Goal: Task Accomplishment & Management: Use online tool/utility

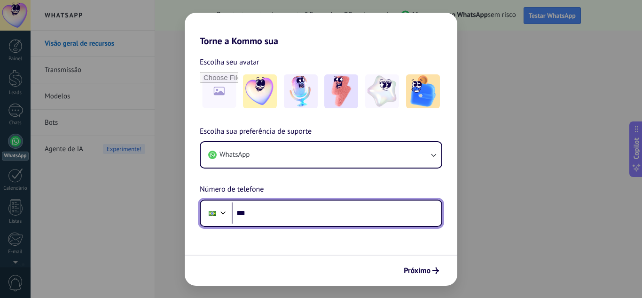
click at [265, 216] on input "***" at bounding box center [337, 213] width 210 height 22
type input "**********"
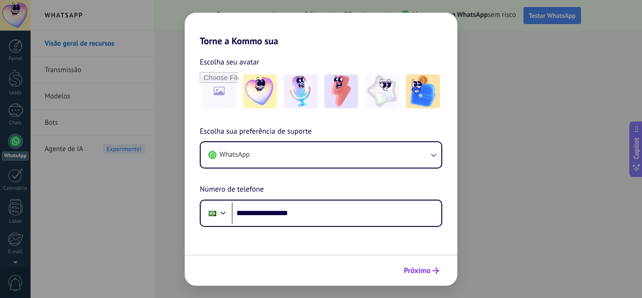
click at [410, 264] on button "Próximo" at bounding box center [422, 270] width 44 height 16
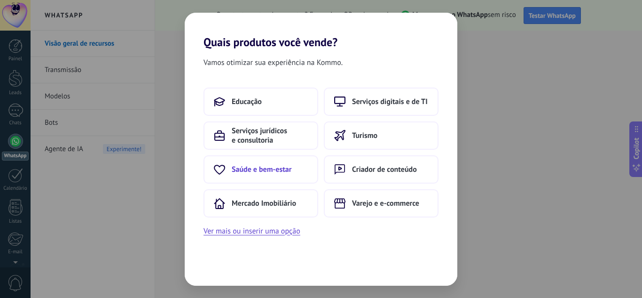
click at [259, 171] on span "Saúde e bem-estar" at bounding box center [262, 169] width 60 height 9
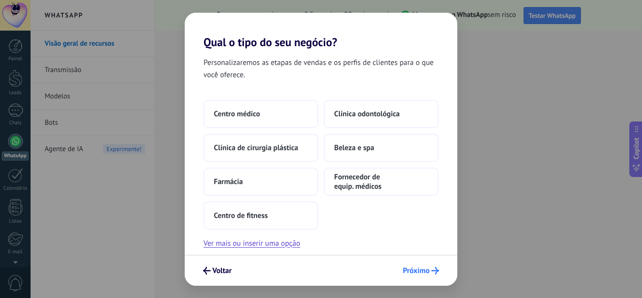
click at [414, 267] on span "Próximo" at bounding box center [416, 270] width 27 height 7
click at [213, 267] on span "Voltar" at bounding box center [222, 270] width 19 height 7
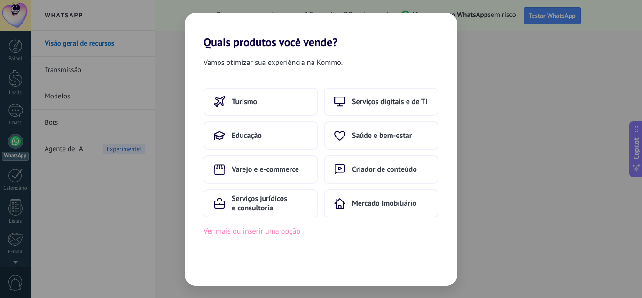
click at [245, 228] on button "Ver mais ou inserir uma opção" at bounding box center [252, 231] width 97 height 12
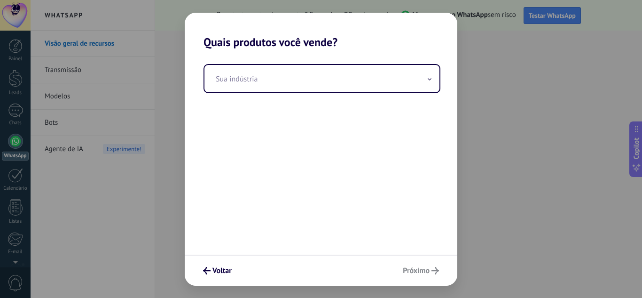
click at [412, 267] on div "Voltar Próximo" at bounding box center [321, 269] width 273 height 31
click at [214, 272] on span "Voltar" at bounding box center [222, 270] width 19 height 7
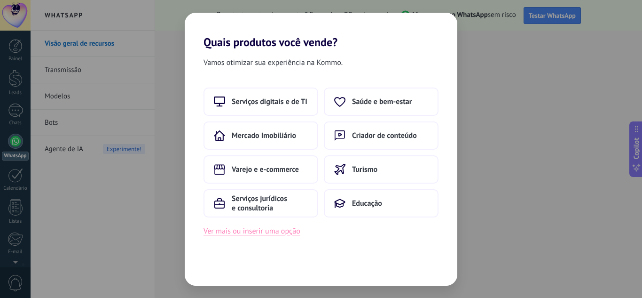
click at [250, 232] on button "Ver mais ou inserir uma opção" at bounding box center [252, 231] width 97 height 12
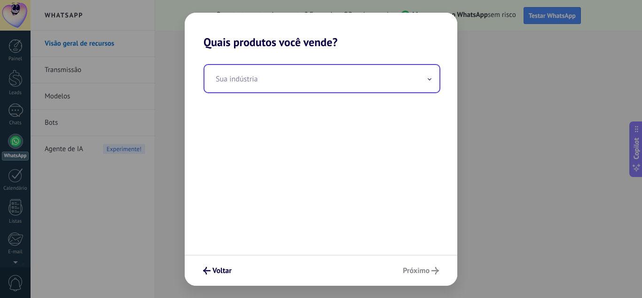
click at [260, 81] on input "text" at bounding box center [322, 78] width 235 height 27
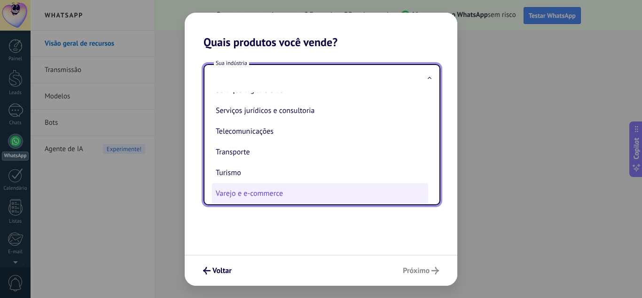
scroll to position [249, 0]
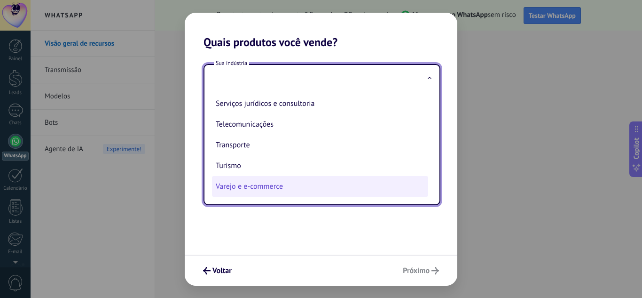
click at [272, 185] on li "Varejo e e-commerce" at bounding box center [320, 186] width 216 height 21
type input "**********"
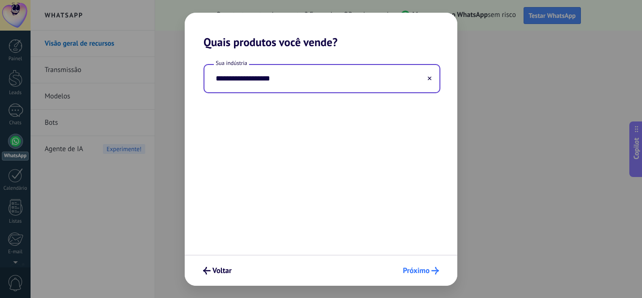
click at [411, 273] on span "Próximo" at bounding box center [416, 270] width 27 height 7
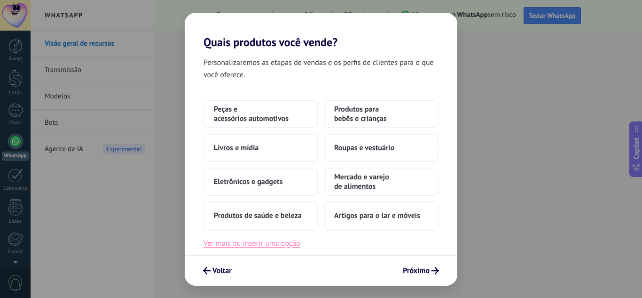
click at [270, 240] on button "Ver mais ou inserir uma opção" at bounding box center [252, 243] width 97 height 12
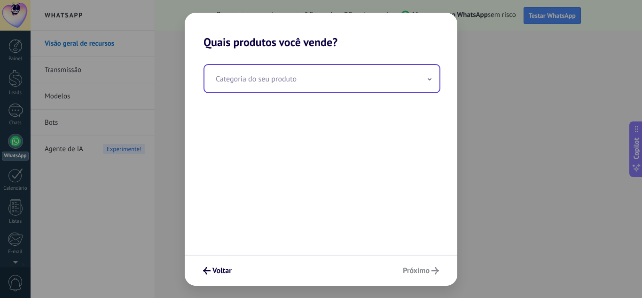
click at [283, 85] on input "text" at bounding box center [322, 78] width 235 height 27
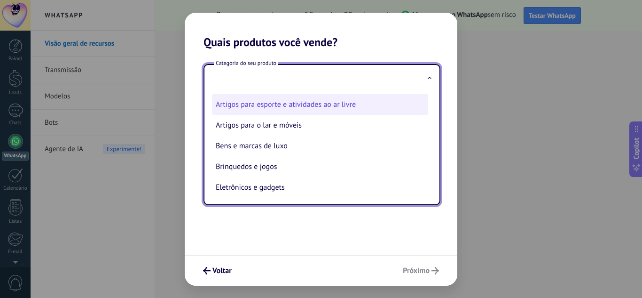
click at [327, 106] on li "Artigos para esporte e atividades ao ar livre" at bounding box center [320, 104] width 216 height 21
type input "**********"
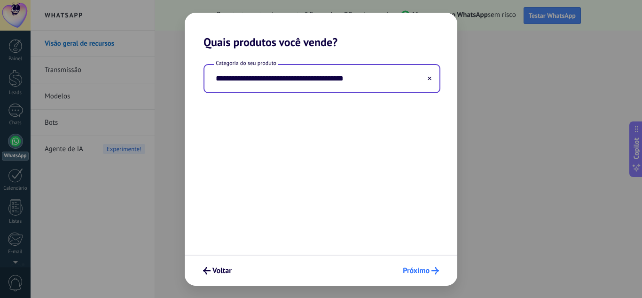
click at [408, 265] on button "Próximo" at bounding box center [421, 270] width 45 height 16
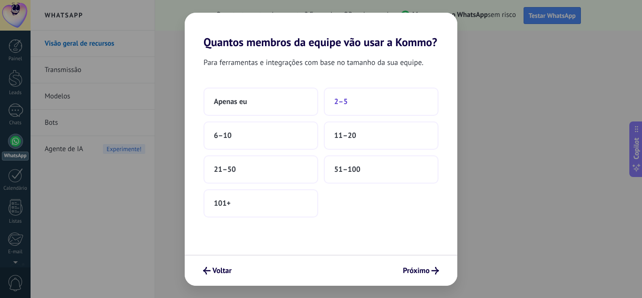
click at [341, 97] on span "2–5" at bounding box center [341, 101] width 14 height 9
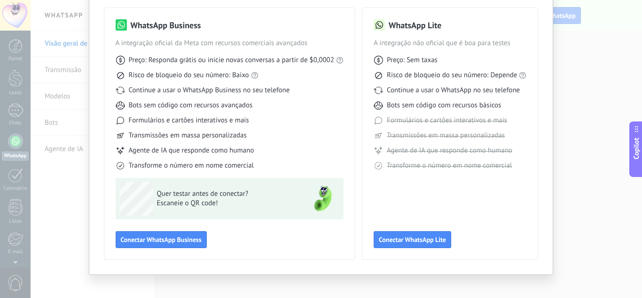
scroll to position [71, 0]
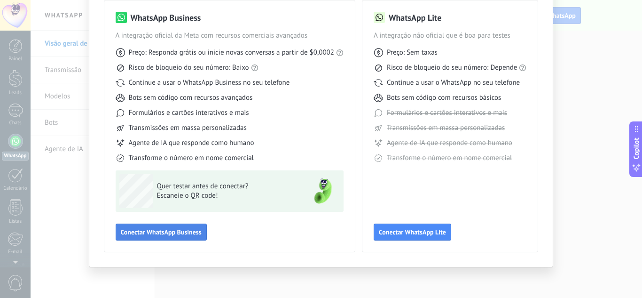
click at [160, 232] on span "Conectar WhatsApp Business" at bounding box center [161, 232] width 81 height 7
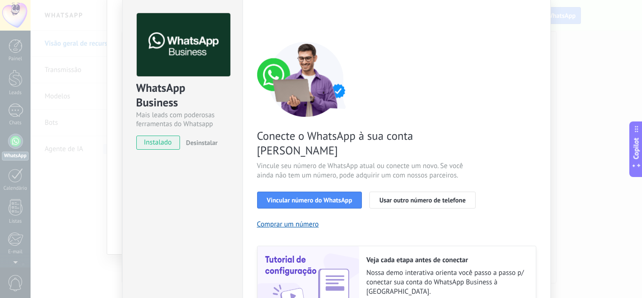
scroll to position [47, 0]
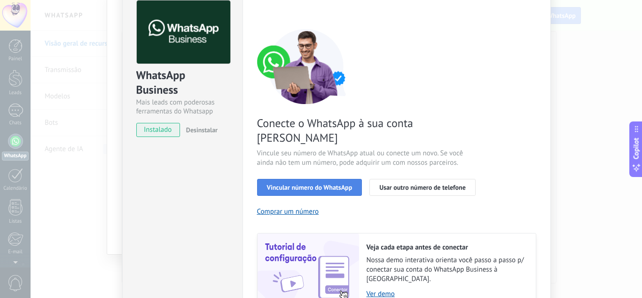
click at [337, 184] on span "Vincular número do WhatsApp" at bounding box center [310, 187] width 86 height 7
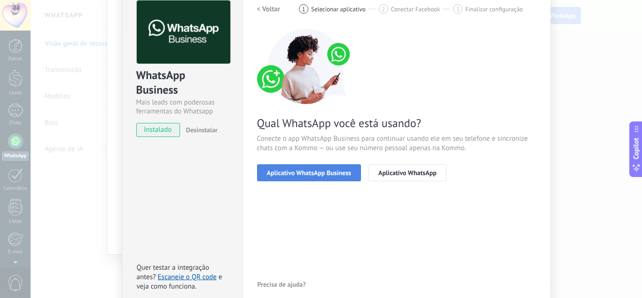
click at [308, 177] on button "Aplicativo WhatsApp Business" at bounding box center [309, 172] width 104 height 17
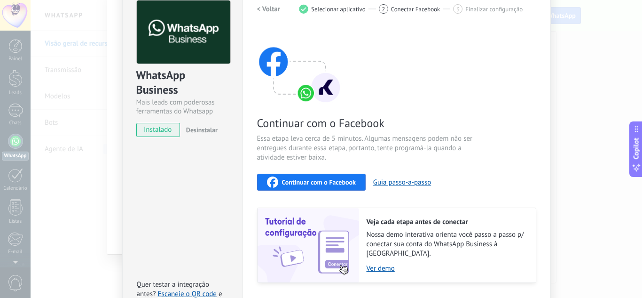
scroll to position [102, 0]
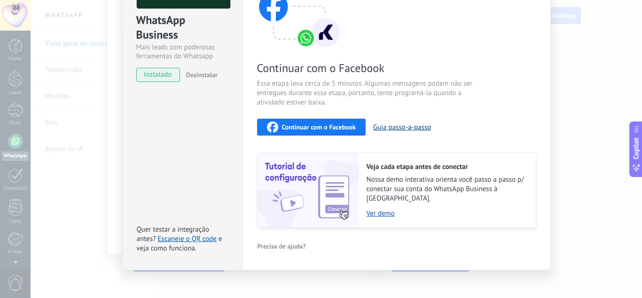
click at [404, 127] on button "Guia passo-a-passo" at bounding box center [402, 127] width 58 height 9
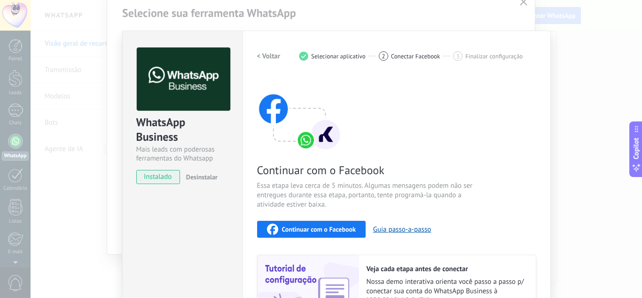
click at [388, 62] on div "< Voltar 1 Selecionar aplicativo 2 Conectar Facebook 3 Finalizar configuração" at bounding box center [396, 55] width 279 height 17
click at [267, 58] on h2 "< Voltar" at bounding box center [269, 56] width 24 height 9
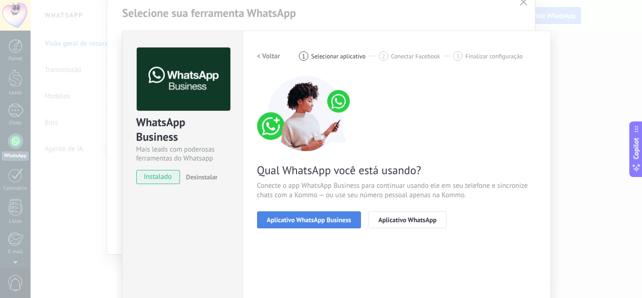
click at [305, 218] on span "Aplicativo WhatsApp Business" at bounding box center [309, 219] width 84 height 7
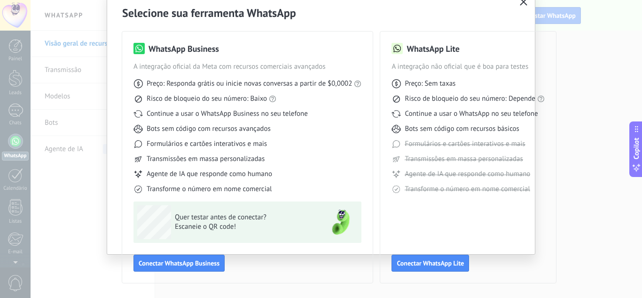
click at [521, 2] on icon "button" at bounding box center [524, 2] width 8 height 8
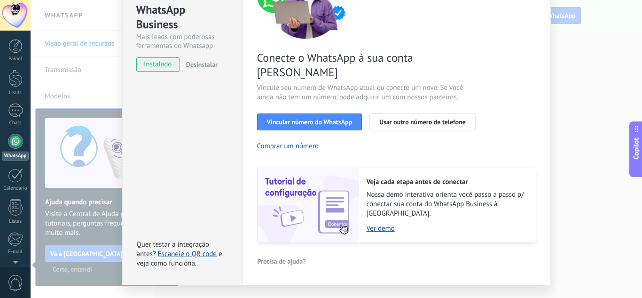
scroll to position [113, 0]
click at [199, 61] on span "Desinstalar" at bounding box center [202, 64] width 32 height 8
click at [155, 63] on span "instalado" at bounding box center [158, 64] width 43 height 14
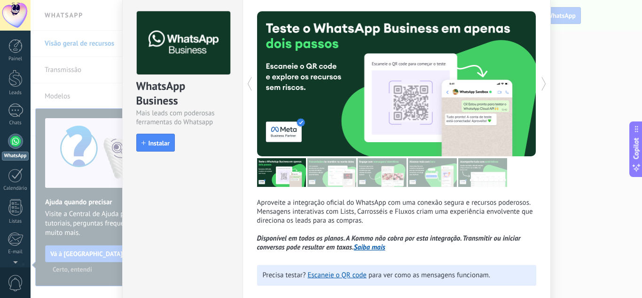
scroll to position [0, 0]
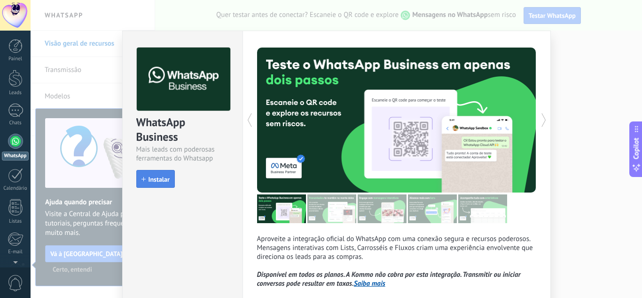
click at [150, 178] on span "Instalar" at bounding box center [159, 179] width 21 height 7
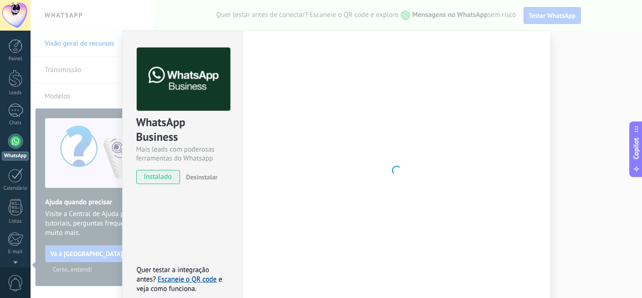
scroll to position [47, 0]
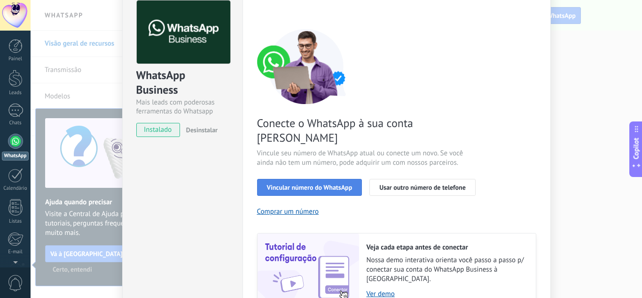
click at [318, 179] on button "Vincular número do WhatsApp" at bounding box center [309, 187] width 105 height 17
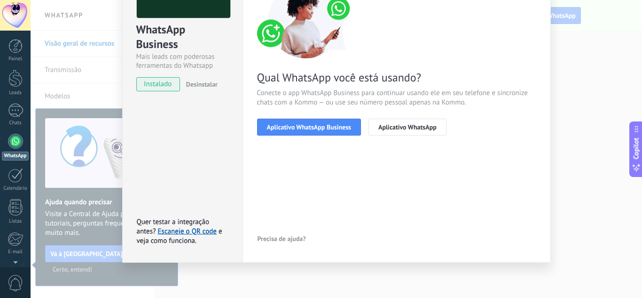
scroll to position [0, 0]
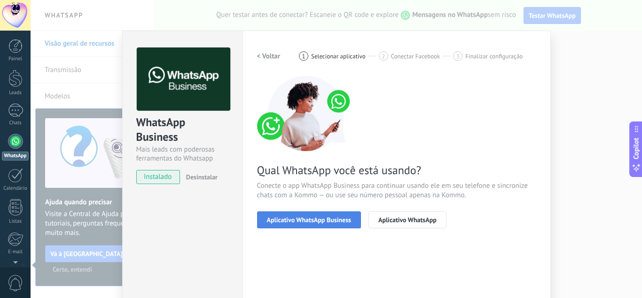
click at [331, 221] on span "Aplicativo WhatsApp Business" at bounding box center [309, 219] width 84 height 7
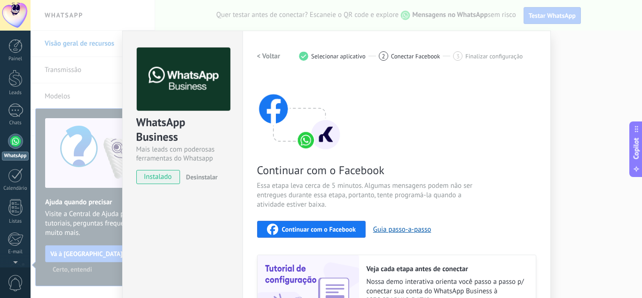
click at [317, 232] on span "Continuar com o Facebook" at bounding box center [319, 229] width 74 height 7
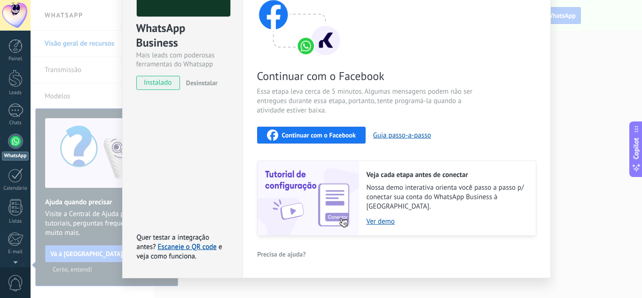
click at [293, 251] on span "Precisa de ajuda?" at bounding box center [282, 254] width 48 height 7
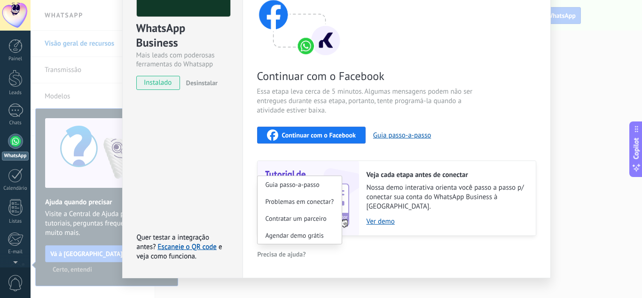
click at [419, 238] on div "< Voltar 1 Selecionar aplicativo 2 Conectar Facebook 3 Finalizar configuração C…" at bounding box center [396, 106] width 279 height 307
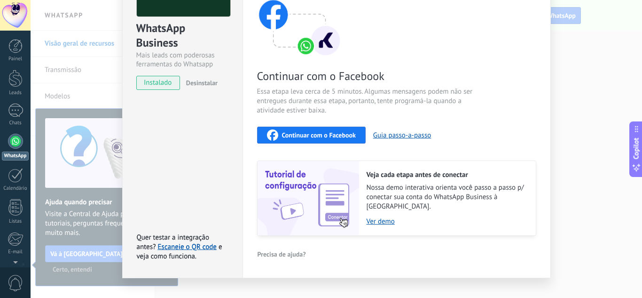
click at [195, 234] on div "Quer testar a integração antes? Escaneie o QR code e veja como funciona." at bounding box center [184, 247] width 94 height 28
click at [197, 242] on link "Escaneie o QR code" at bounding box center [187, 246] width 59 height 9
